Goal: Information Seeking & Learning: Learn about a topic

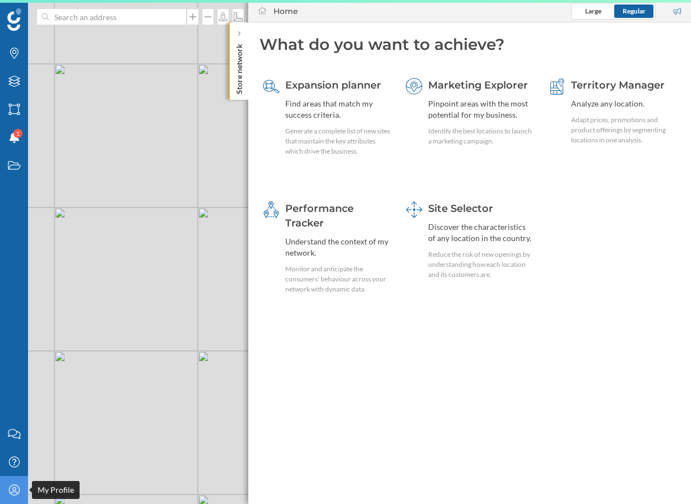
click at [18, 487] on icon at bounding box center [13, 489] width 11 height 11
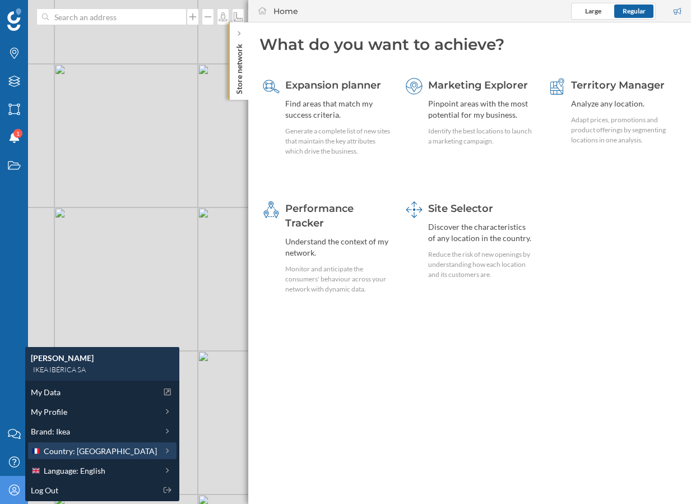
click at [82, 450] on span "Country: [GEOGRAPHIC_DATA]" at bounding box center [100, 451] width 113 height 12
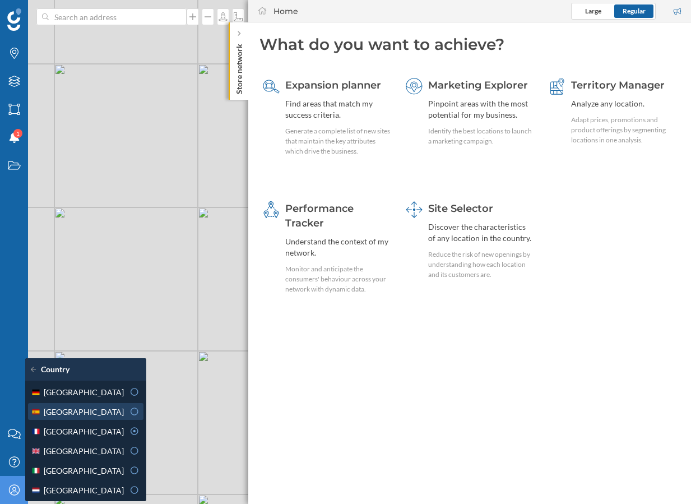
click at [80, 411] on div "[GEOGRAPHIC_DATA]" at bounding box center [77, 412] width 93 height 12
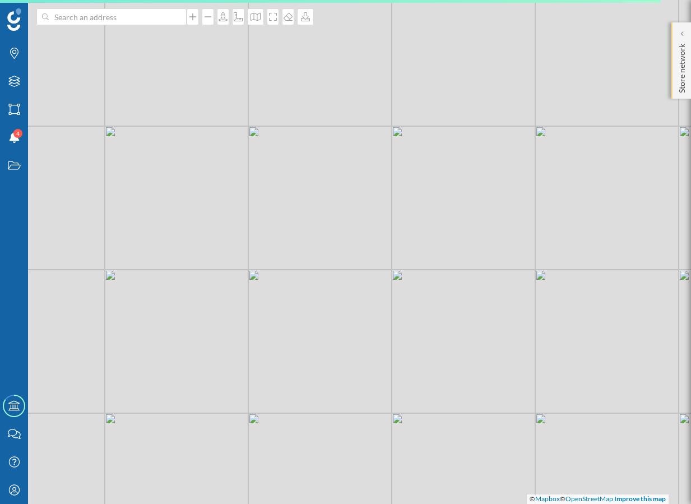
click at [687, 46] on div "Store network" at bounding box center [681, 60] width 20 height 76
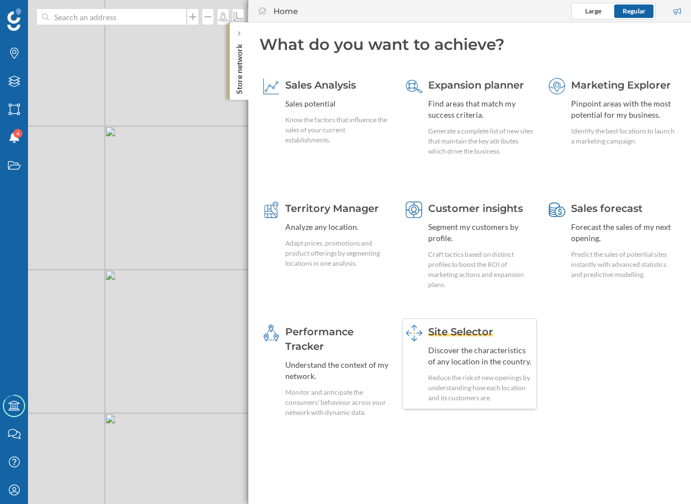
click at [505, 362] on div "Discover the characteristics of any location in the country." at bounding box center [480, 356] width 105 height 22
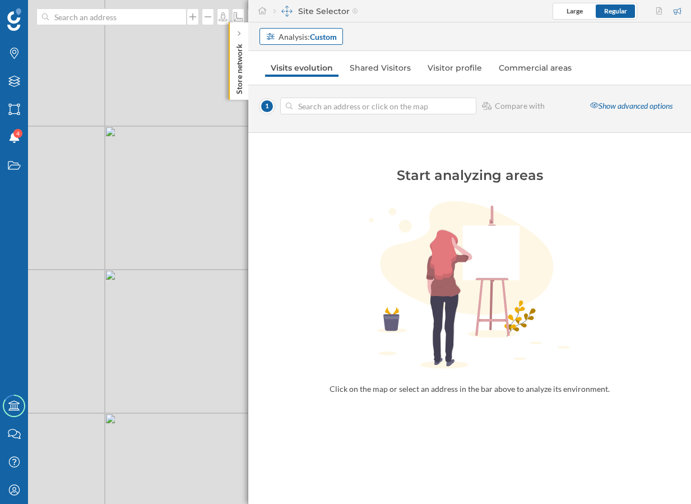
click at [315, 43] on div "Analysis: Custom" at bounding box center [300, 36] width 83 height 17
click at [313, 99] on div "Commercial area" at bounding box center [296, 99] width 60 height 10
click at [480, 71] on link "Shared Visitors" at bounding box center [471, 68] width 72 height 18
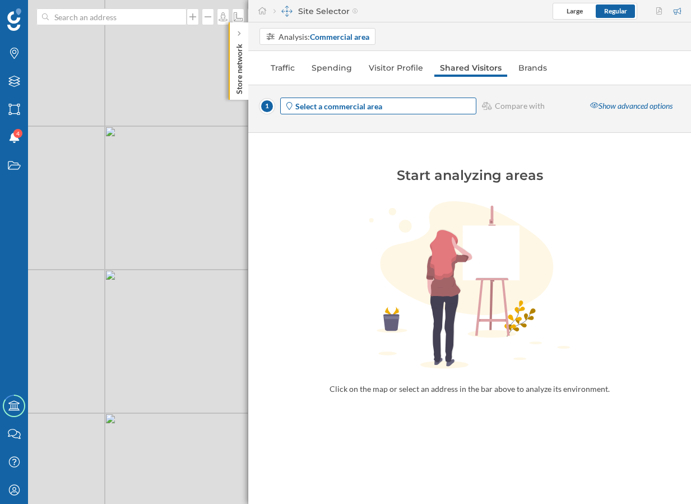
click at [362, 108] on strong "Select a commercial area" at bounding box center [338, 106] width 87 height 10
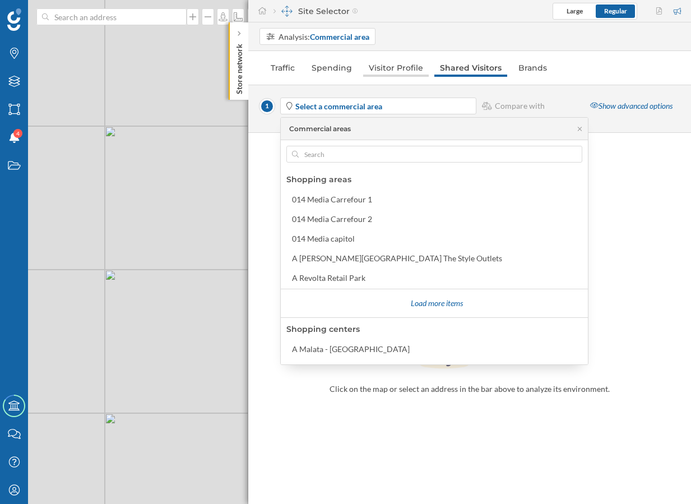
click at [389, 62] on link "Visitor Profile" at bounding box center [396, 68] width 66 height 18
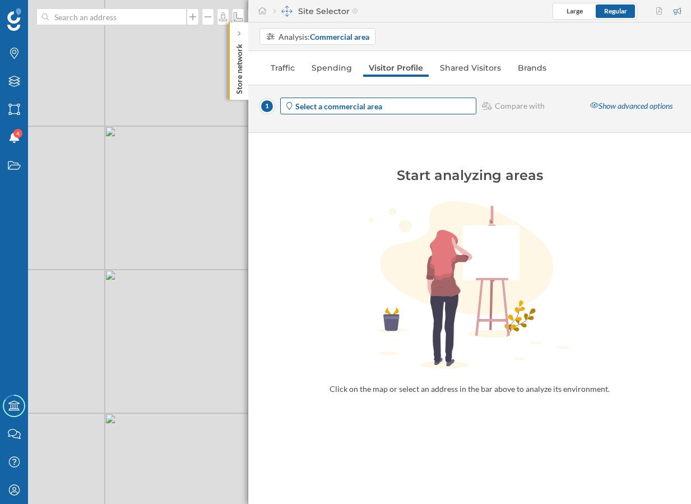
click at [371, 103] on strong "Select a commercial area" at bounding box center [338, 106] width 87 height 10
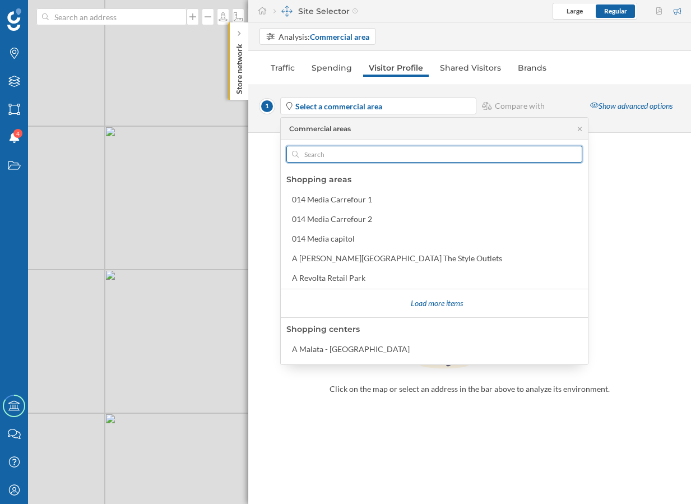
click at [321, 155] on input "text" at bounding box center [434, 154] width 271 height 17
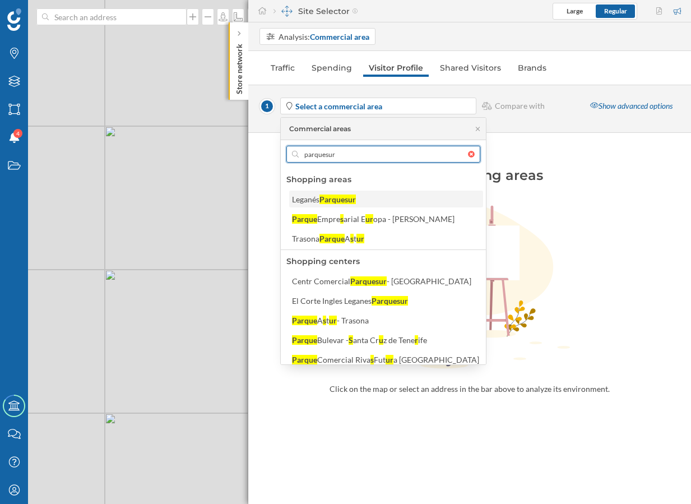
type input "parquesur"
click at [333, 197] on div "Parquesur" at bounding box center [337, 199] width 36 height 10
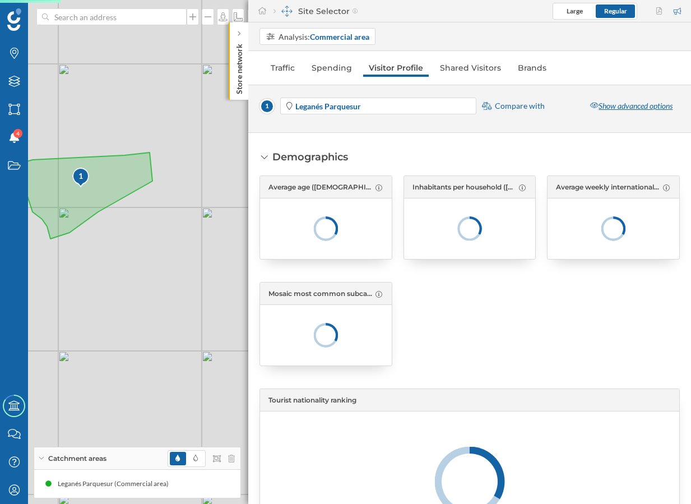
click at [624, 109] on div "Show advanced options" at bounding box center [631, 105] width 97 height 17
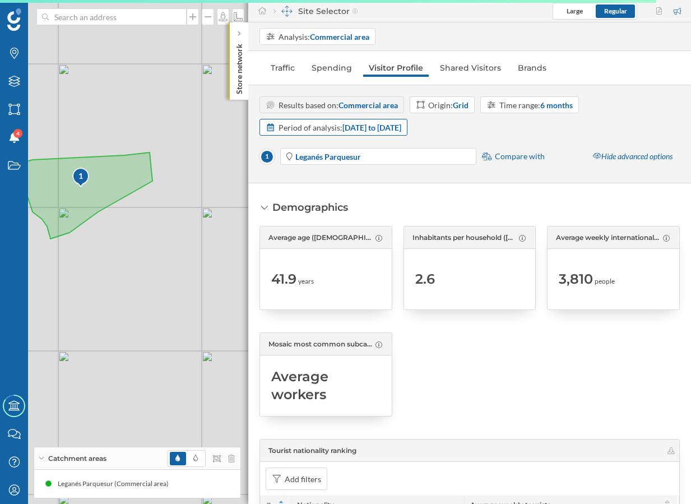
click at [401, 123] on strong "[DATE] to [DATE]" at bounding box center [371, 128] width 59 height 10
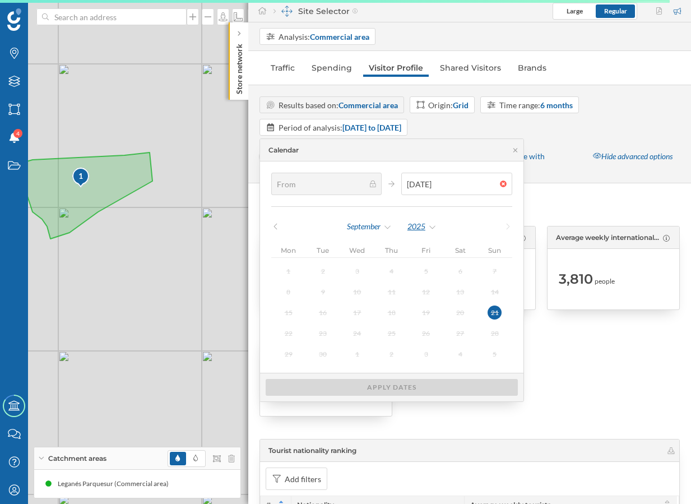
click at [414, 225] on div "2025" at bounding box center [422, 226] width 30 height 17
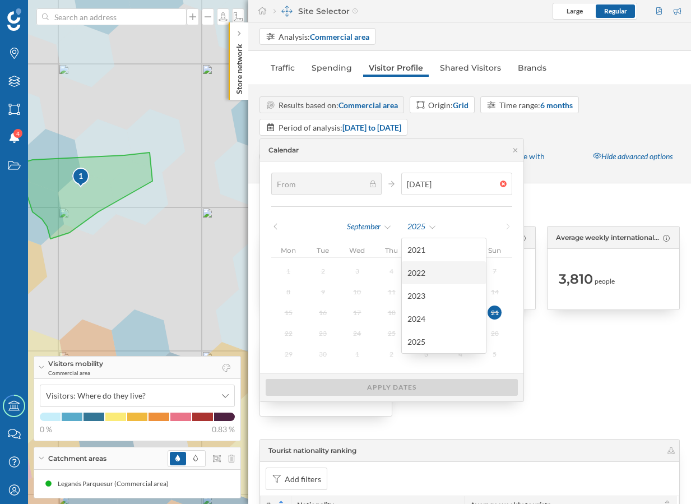
click at [435, 272] on div "2022" at bounding box center [443, 273] width 73 height 12
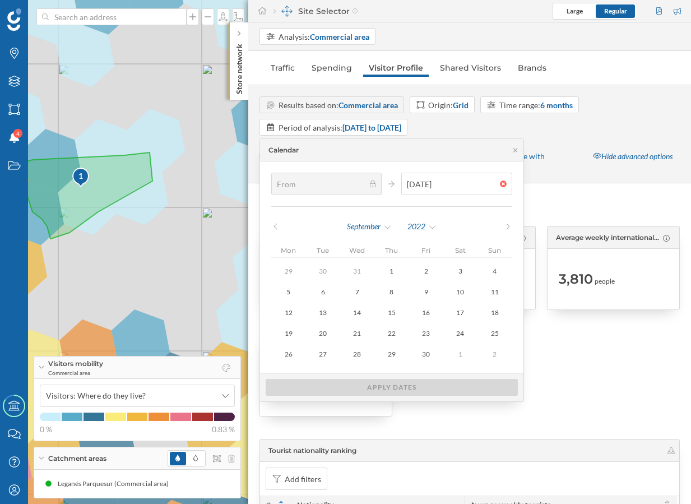
click at [418, 361] on div "[DATE] [DATE] Mon Tue Wed Thu Fri Sat Sun 29 30 31 1 2 3 4 5 6 7 8 9 10 11 12 1…" at bounding box center [391, 266] width 263 height 211
type input "[DATE]"
click at [423, 352] on div "30" at bounding box center [425, 353] width 15 height 15
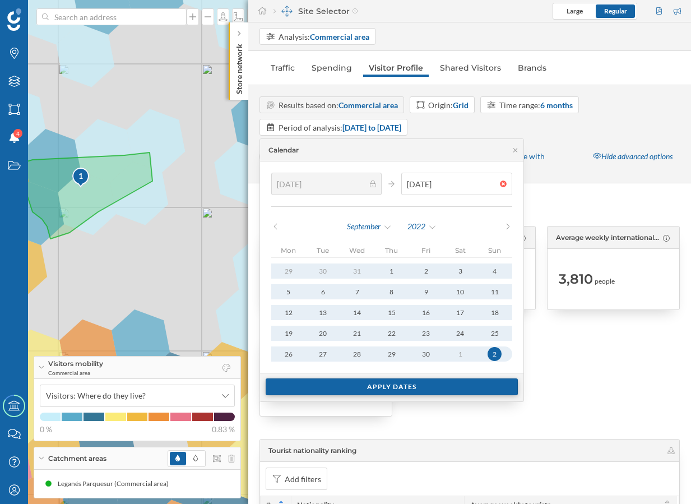
click at [422, 392] on div "Apply dates" at bounding box center [392, 386] width 252 height 17
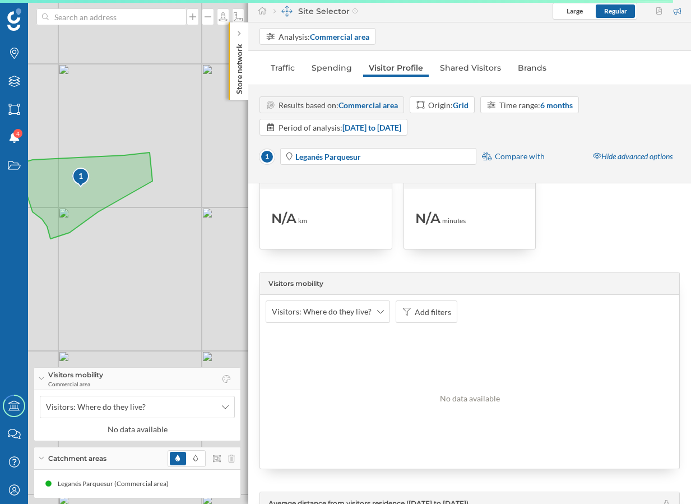
scroll to position [1896, 0]
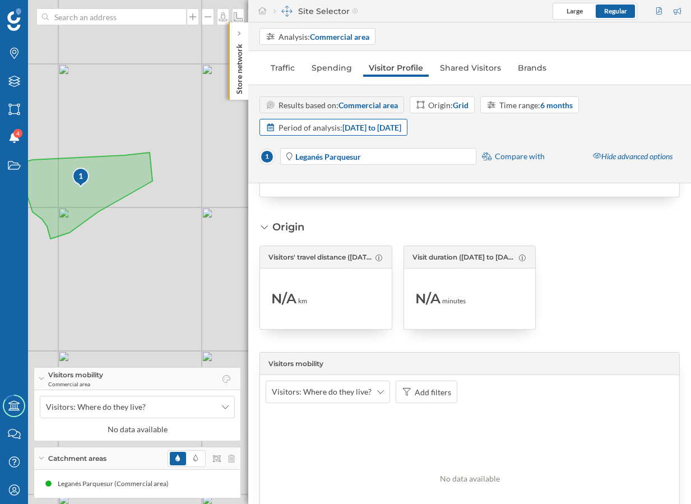
click at [401, 126] on strong "[DATE] to [DATE]" at bounding box center [371, 128] width 59 height 10
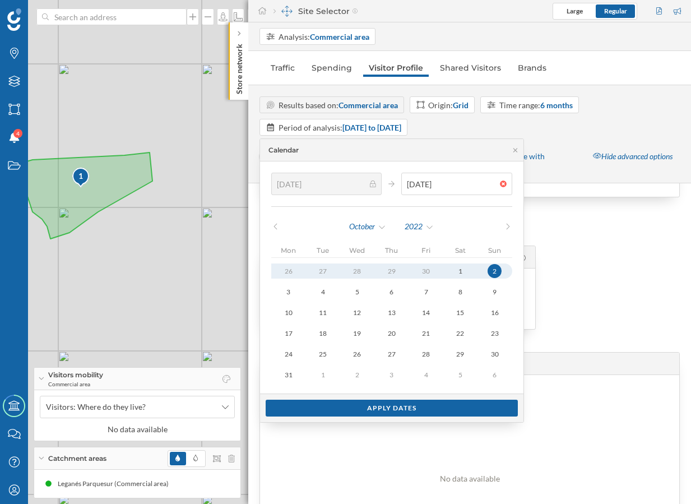
click at [422, 215] on div "[DATE] [DATE] [DATE] Mon Tue Wed Thu Fri Sat Sun 26 27 28 29 30 1 2 3 4 5 6 7 8…" at bounding box center [391, 277] width 263 height 232
click at [416, 224] on div "2022" at bounding box center [419, 226] width 30 height 17
click at [432, 298] on div "2023" at bounding box center [441, 296] width 73 height 12
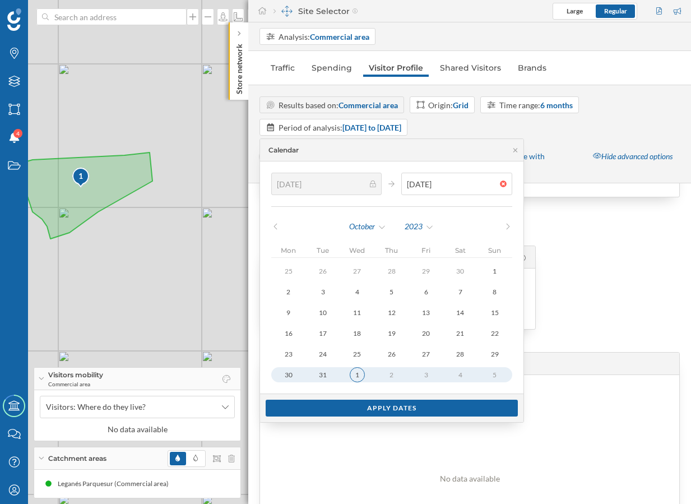
type input "[DATE]"
click at [350, 378] on div "1" at bounding box center [357, 374] width 15 height 15
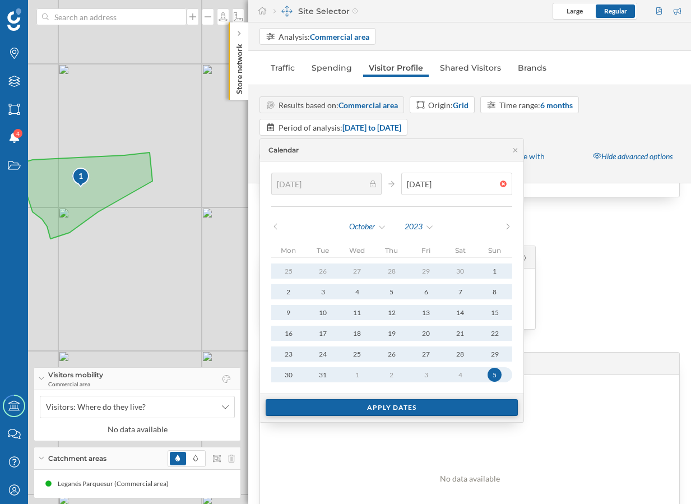
click at [351, 409] on div "Apply dates" at bounding box center [392, 407] width 252 height 17
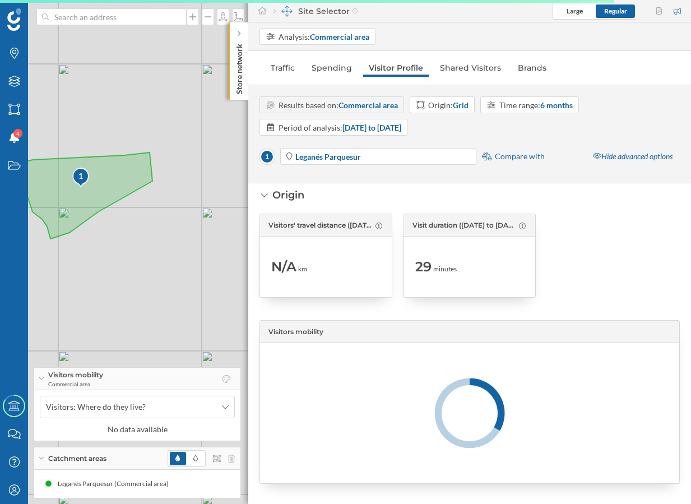
scroll to position [1925, 0]
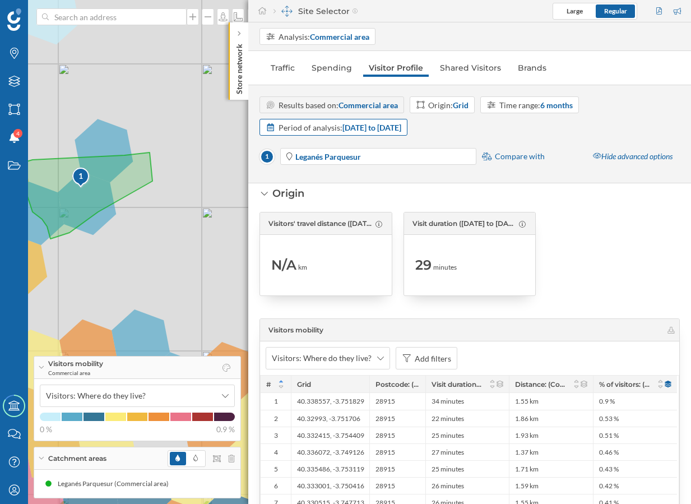
click at [401, 131] on strong "[DATE] to [DATE]" at bounding box center [371, 128] width 59 height 10
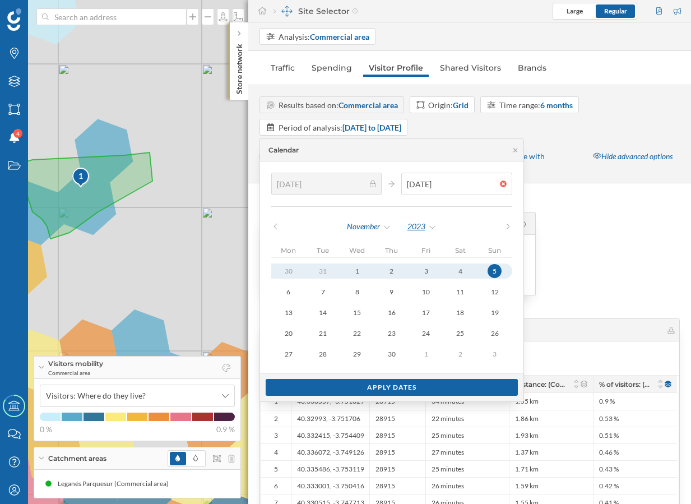
click at [417, 230] on div "2023" at bounding box center [422, 226] width 30 height 17
click at [426, 315] on div "2024" at bounding box center [443, 319] width 73 height 12
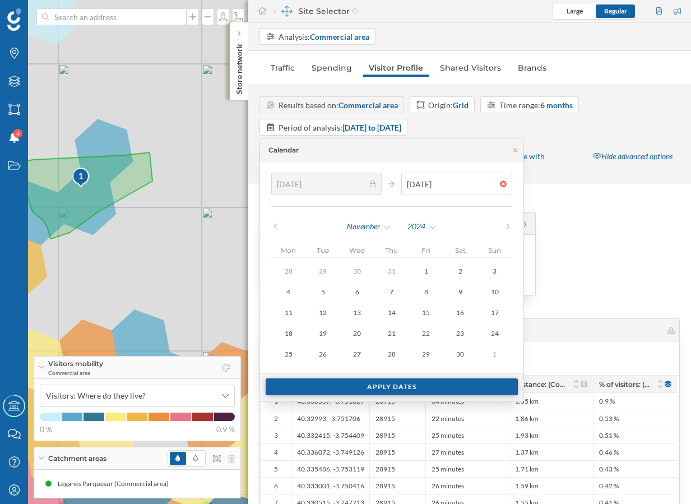
click at [406, 387] on div "Apply dates" at bounding box center [392, 386] width 252 height 17
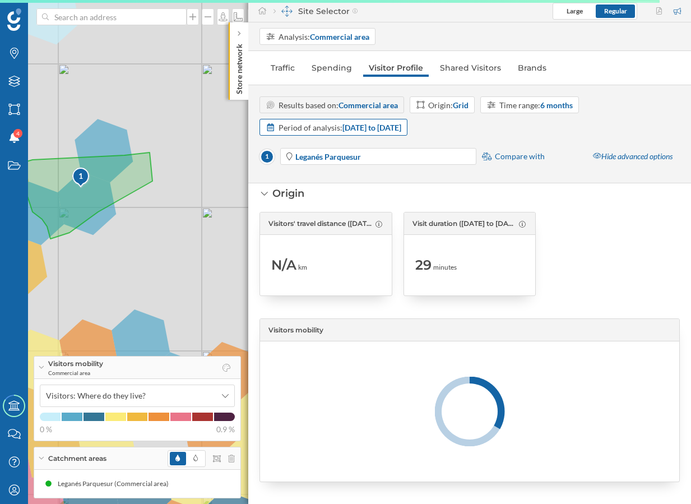
click at [401, 128] on strong "[DATE] to [DATE]" at bounding box center [371, 128] width 59 height 10
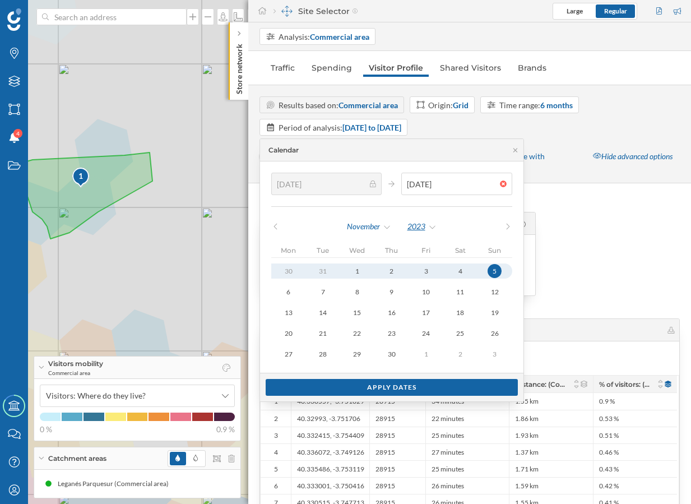
click at [418, 229] on div "2023" at bounding box center [422, 226] width 30 height 17
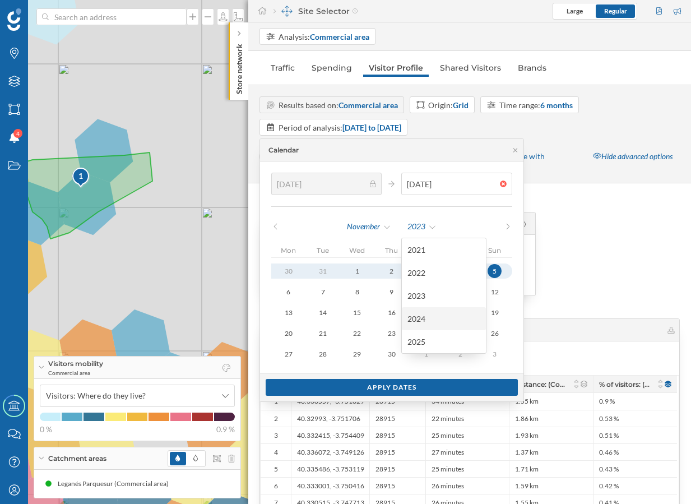
click at [425, 313] on div "2024" at bounding box center [443, 319] width 73 height 12
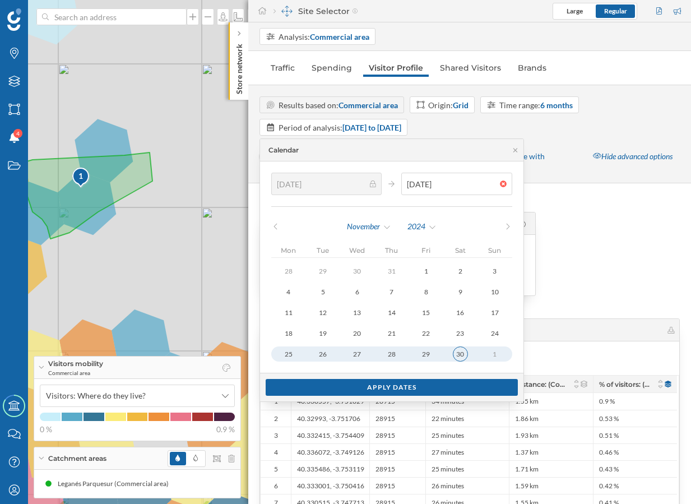
type input "[DATE]"
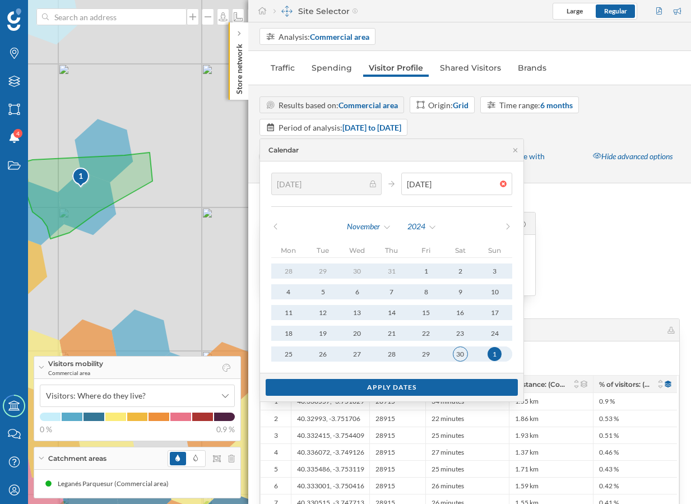
click at [453, 356] on div "30" at bounding box center [460, 353] width 15 height 15
click at [414, 387] on div "Apply dates" at bounding box center [392, 386] width 252 height 17
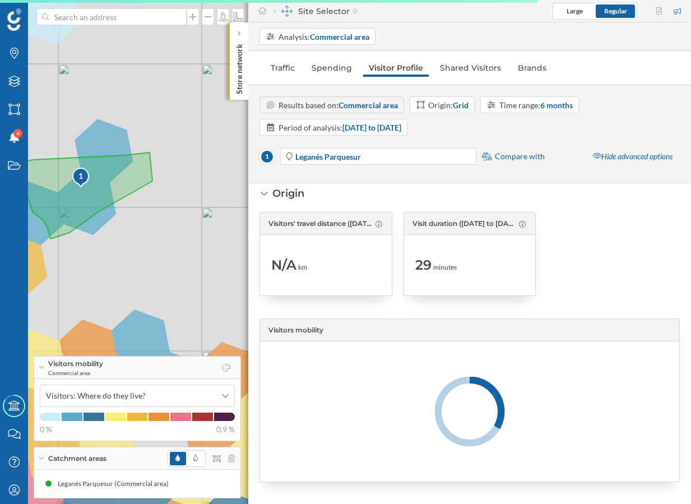
scroll to position [2072, 0]
